Goal: Find specific fact: Find specific fact

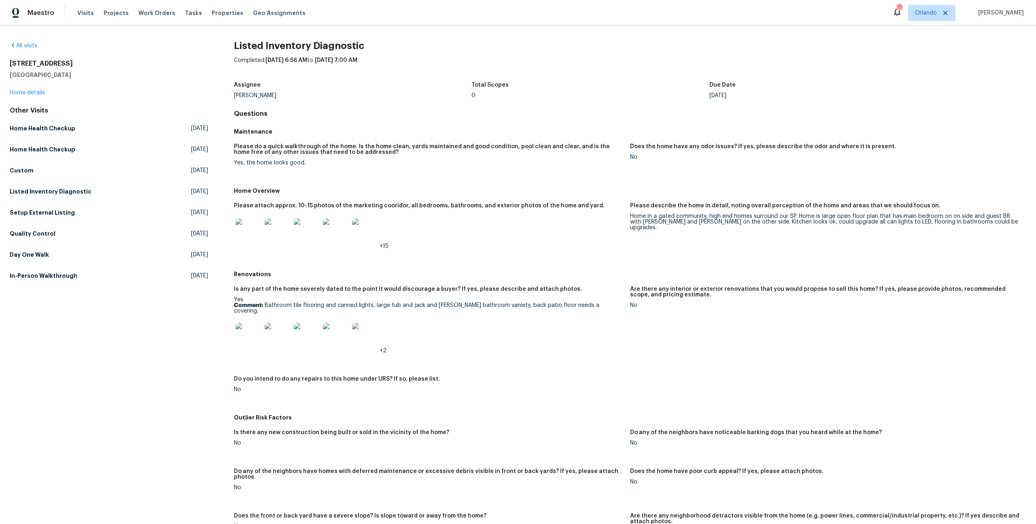
click at [46, 66] on h2 "[STREET_ADDRESS]" at bounding box center [109, 64] width 198 height 8
copy h2 "[STREET_ADDRESS]"
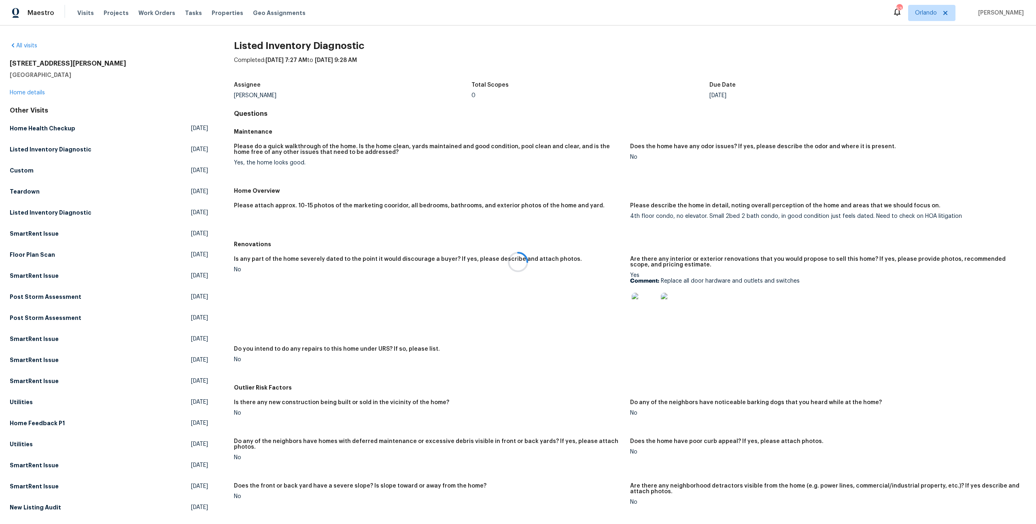
click at [41, 64] on div at bounding box center [518, 262] width 1036 height 524
click at [41, 64] on h2 "[STREET_ADDRESS][PERSON_NAME]" at bounding box center [109, 64] width 198 height 8
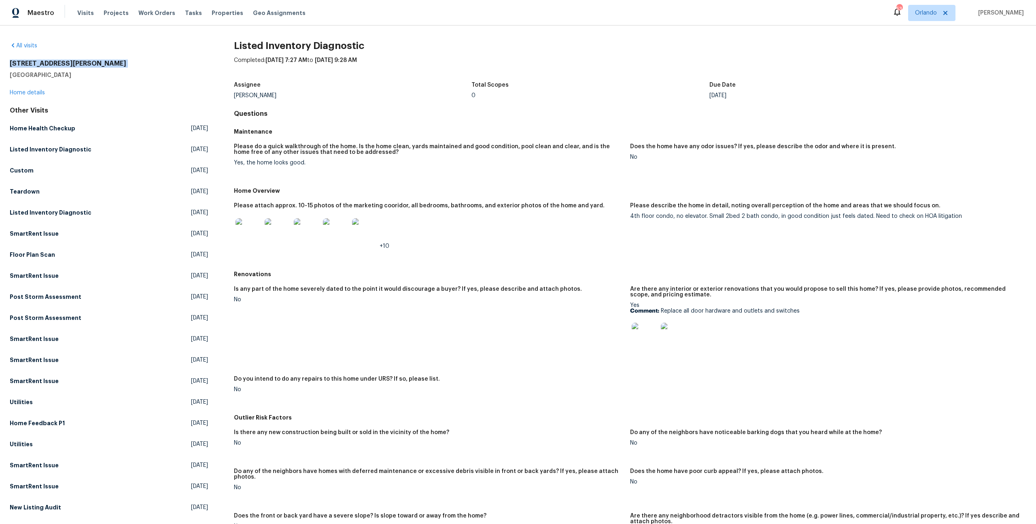
copy h2 "[STREET_ADDRESS][PERSON_NAME]"
